Goal: Navigation & Orientation: Find specific page/section

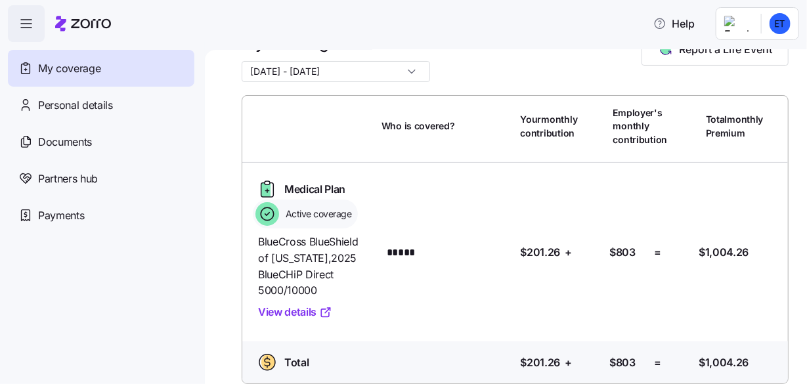
scroll to position [53, 0]
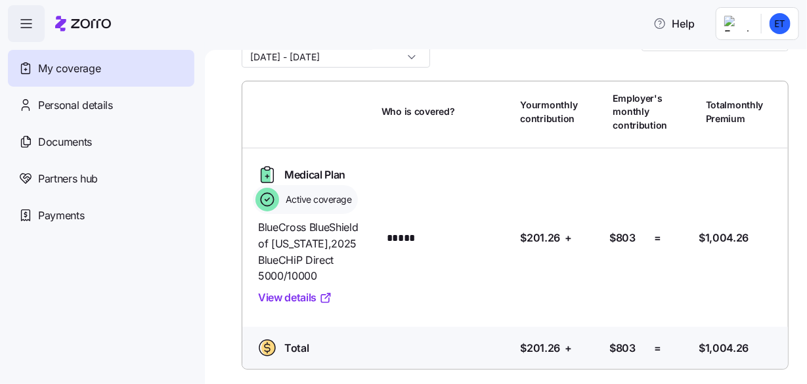
click at [277, 296] on link "View details" at bounding box center [295, 298] width 74 height 16
click at [334, 196] on span "Active coverage" at bounding box center [317, 199] width 70 height 13
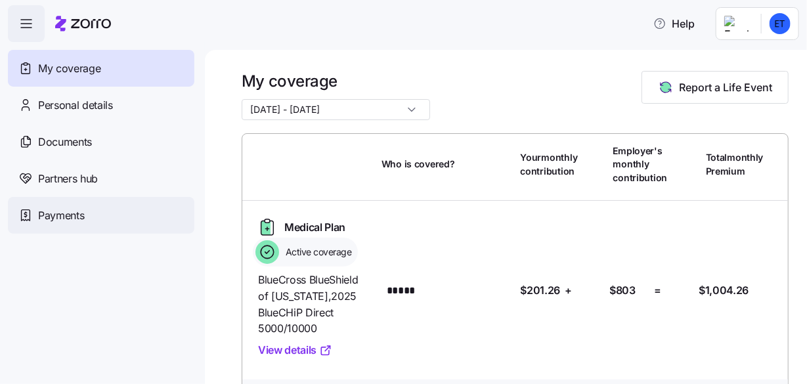
click at [51, 210] on span "Payments" at bounding box center [61, 216] width 46 height 16
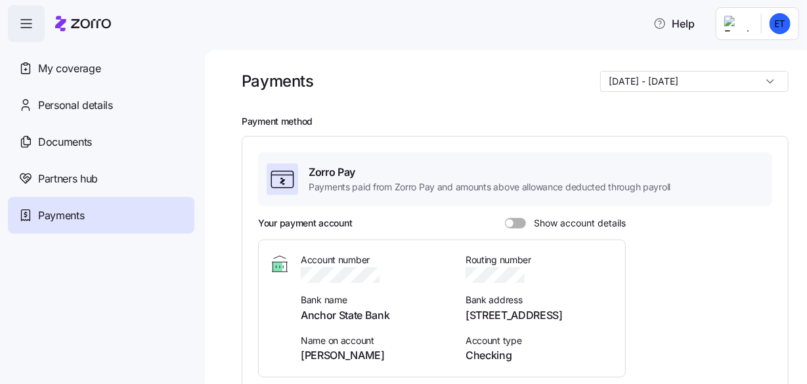
click at [514, 221] on span at bounding box center [520, 223] width 13 height 11
click at [505, 218] on input "Show account details" at bounding box center [505, 218] width 0 height 0
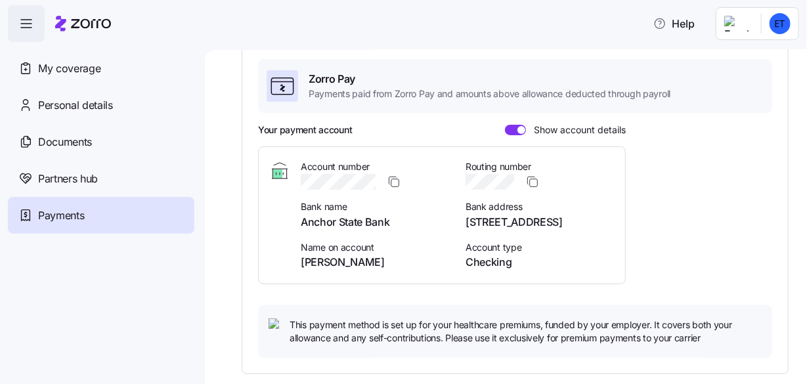
scroll to position [96, 0]
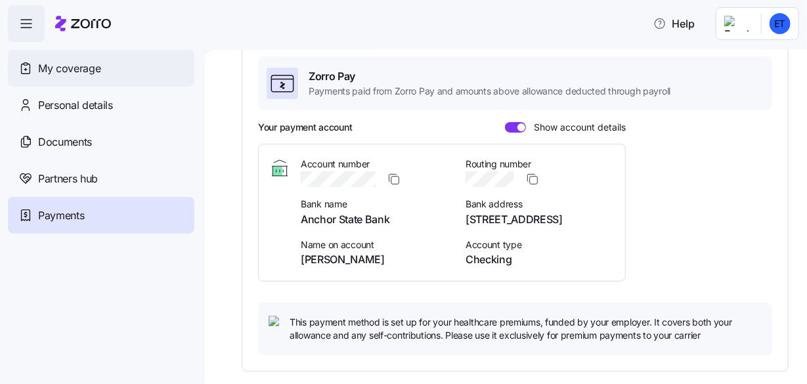
click at [74, 65] on span "My coverage" at bounding box center [69, 68] width 62 height 16
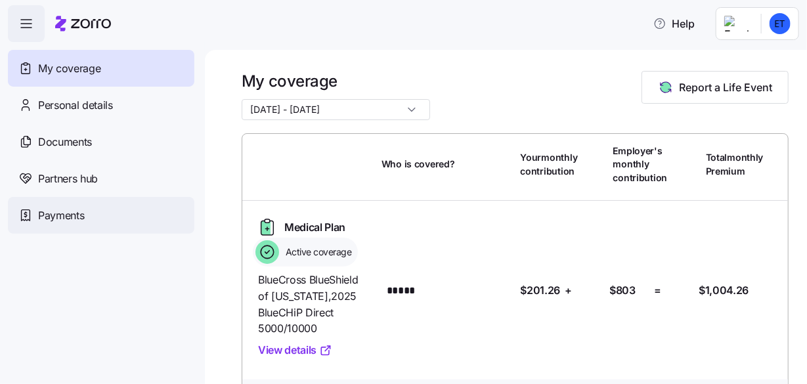
click at [61, 213] on span "Payments" at bounding box center [61, 216] width 46 height 16
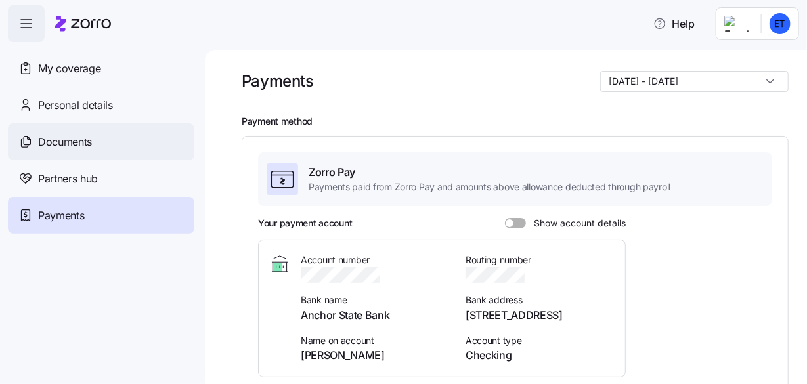
click at [72, 135] on span "Documents" at bounding box center [65, 142] width 54 height 16
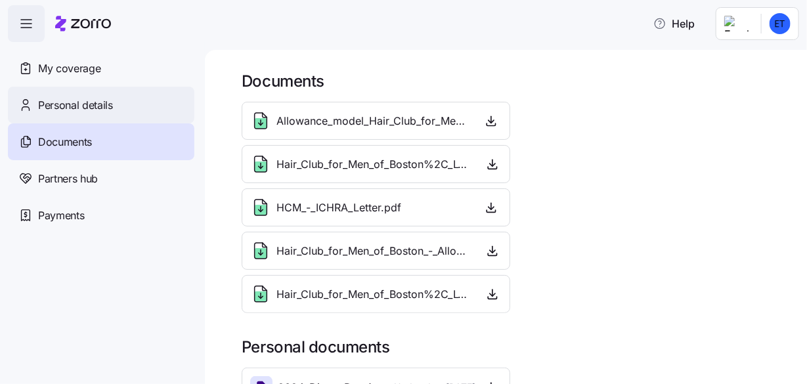
click at [60, 103] on span "Personal details" at bounding box center [75, 105] width 75 height 16
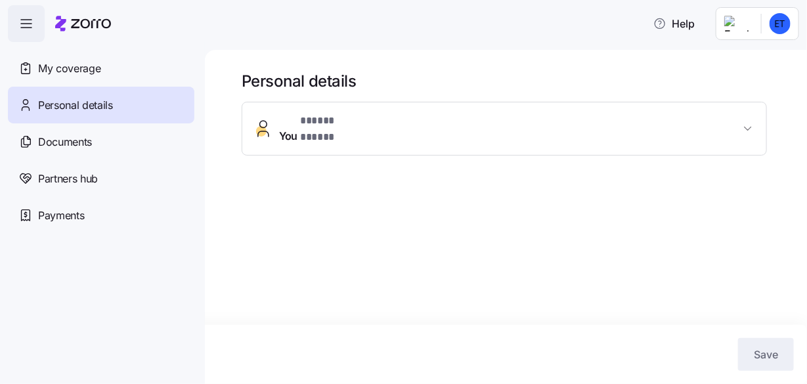
click at [308, 120] on span "* ***** ***** *" at bounding box center [330, 121] width 61 height 16
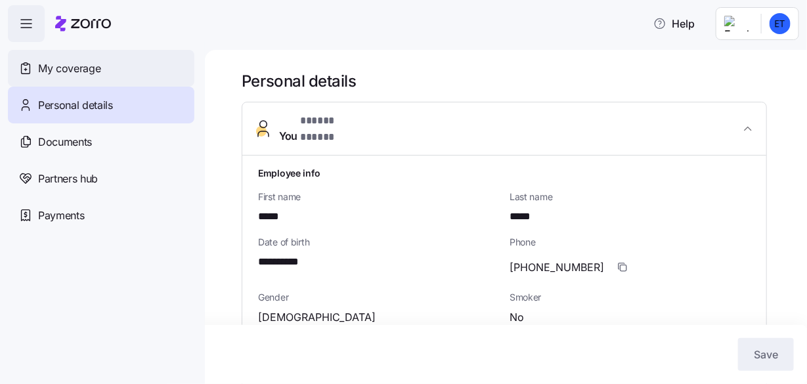
click at [74, 70] on span "My coverage" at bounding box center [69, 68] width 62 height 16
